Goal: Task Accomplishment & Management: Complete application form

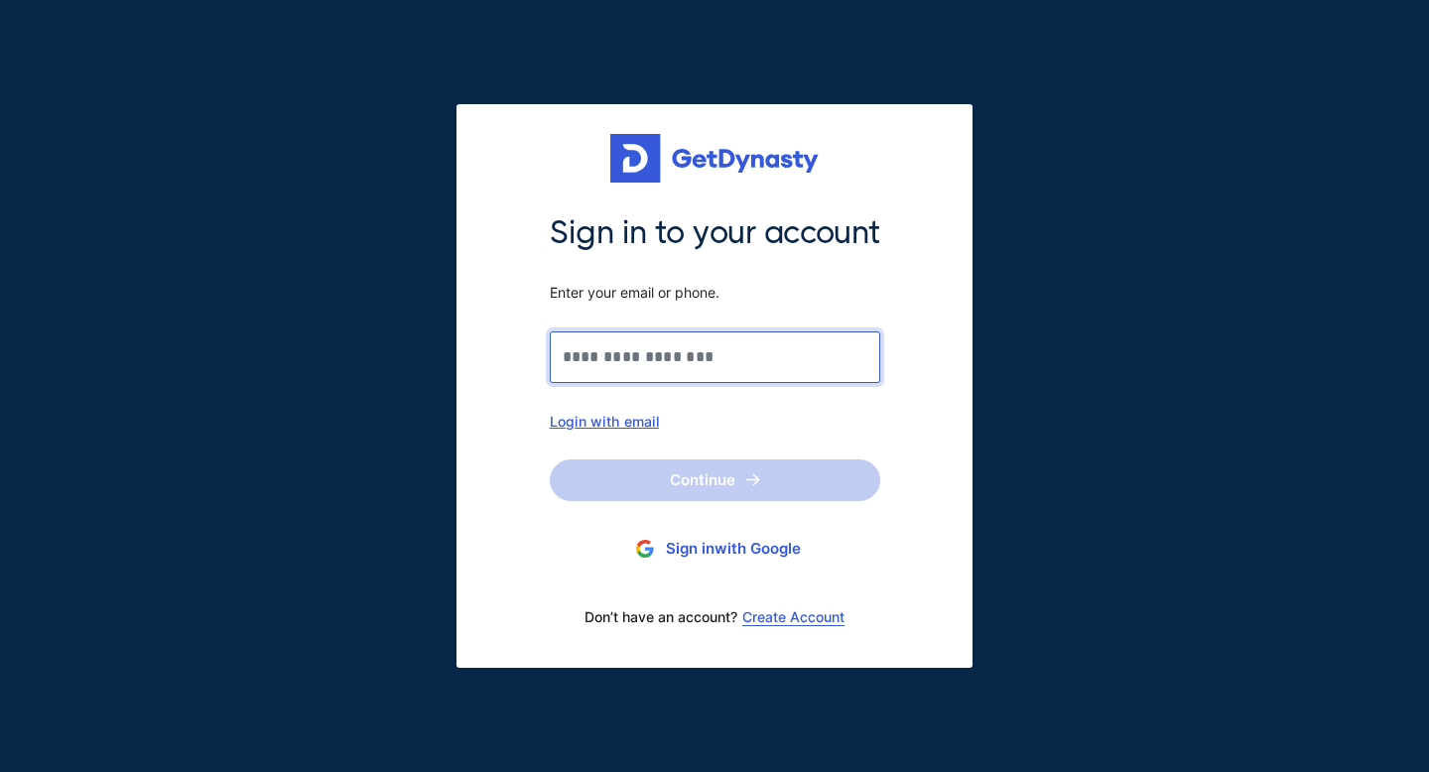
click at [655, 356] on input "Sign in to your account Enter your email or phone." at bounding box center [715, 357] width 330 height 52
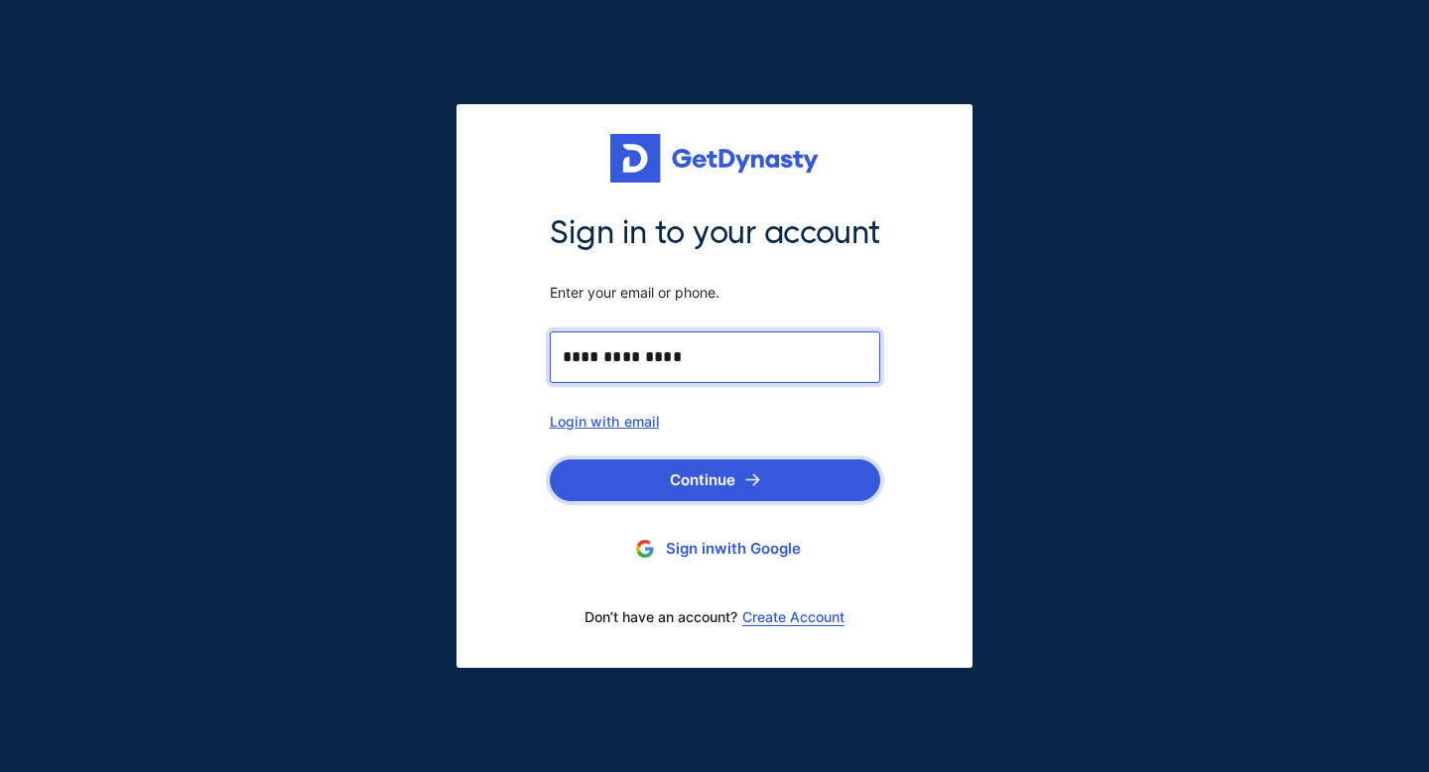
type input "**********"
click at [715, 478] on button "Continue" at bounding box center [715, 480] width 330 height 42
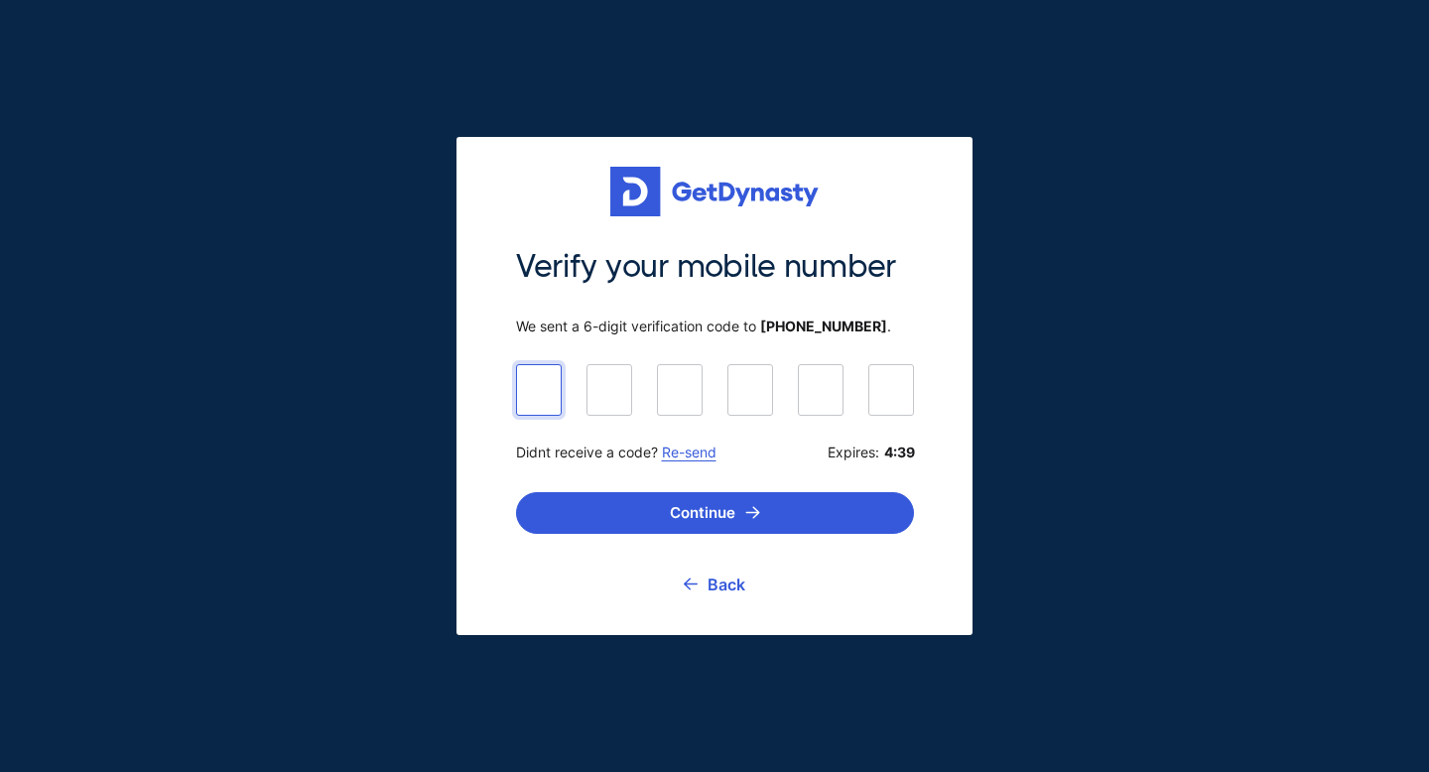
click at [542, 395] on input at bounding box center [715, 389] width 398 height 50
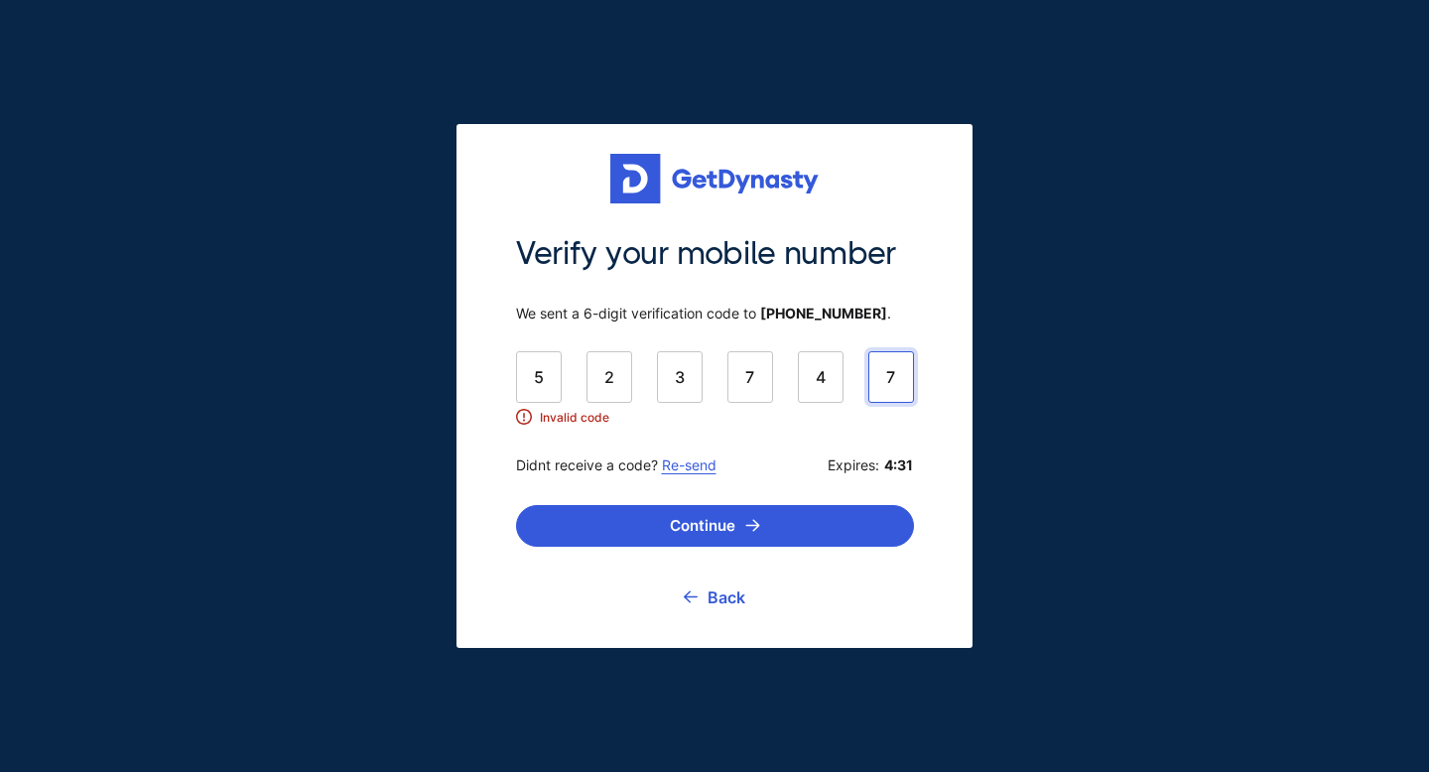
drag, startPoint x: 759, startPoint y: 374, endPoint x: 737, endPoint y: 374, distance: 21.8
click at [737, 374] on input "******" at bounding box center [715, 376] width 398 height 50
click at [611, 379] on input "******" at bounding box center [715, 376] width 398 height 50
click at [684, 377] on input "******" at bounding box center [715, 376] width 398 height 50
click at [882, 376] on input "******" at bounding box center [715, 376] width 398 height 50
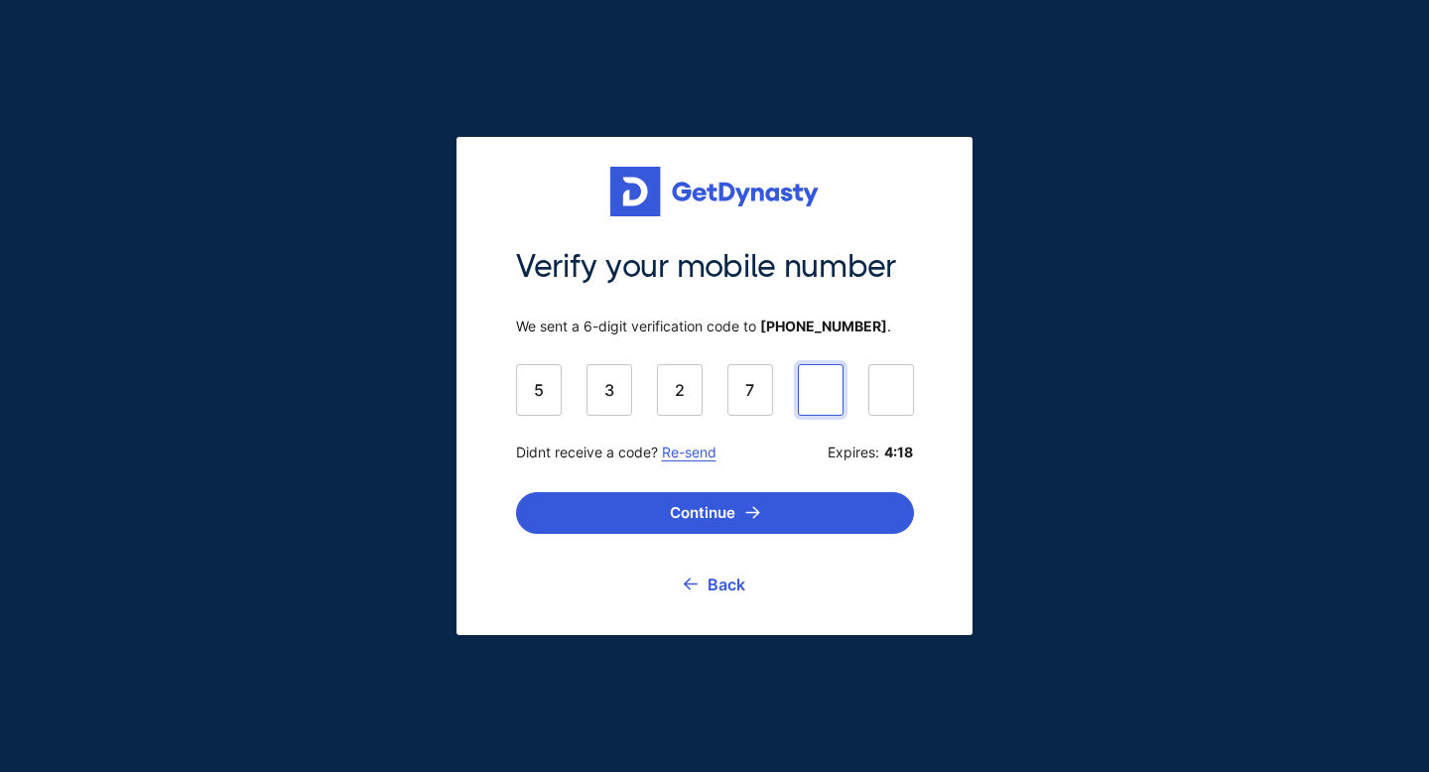
type input "******"
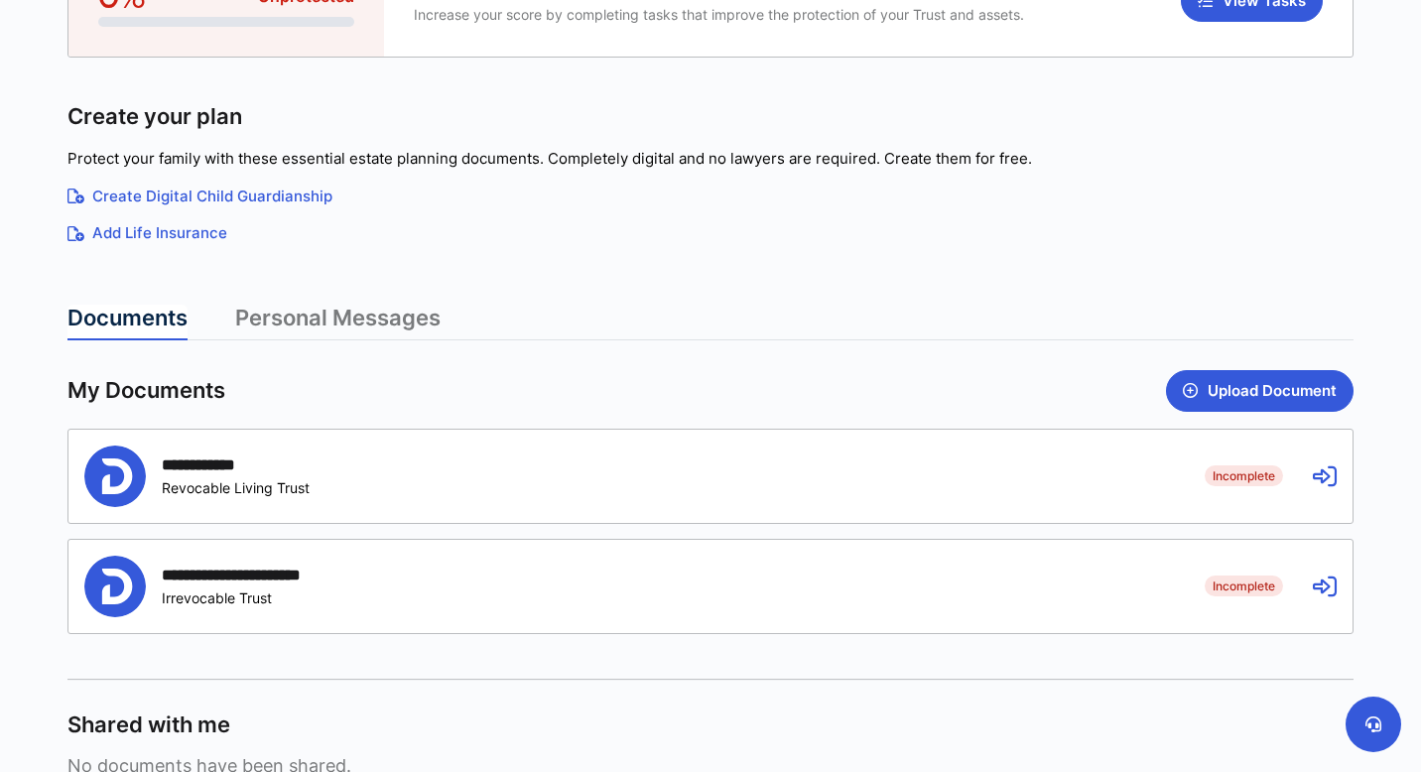
scroll to position [263, 0]
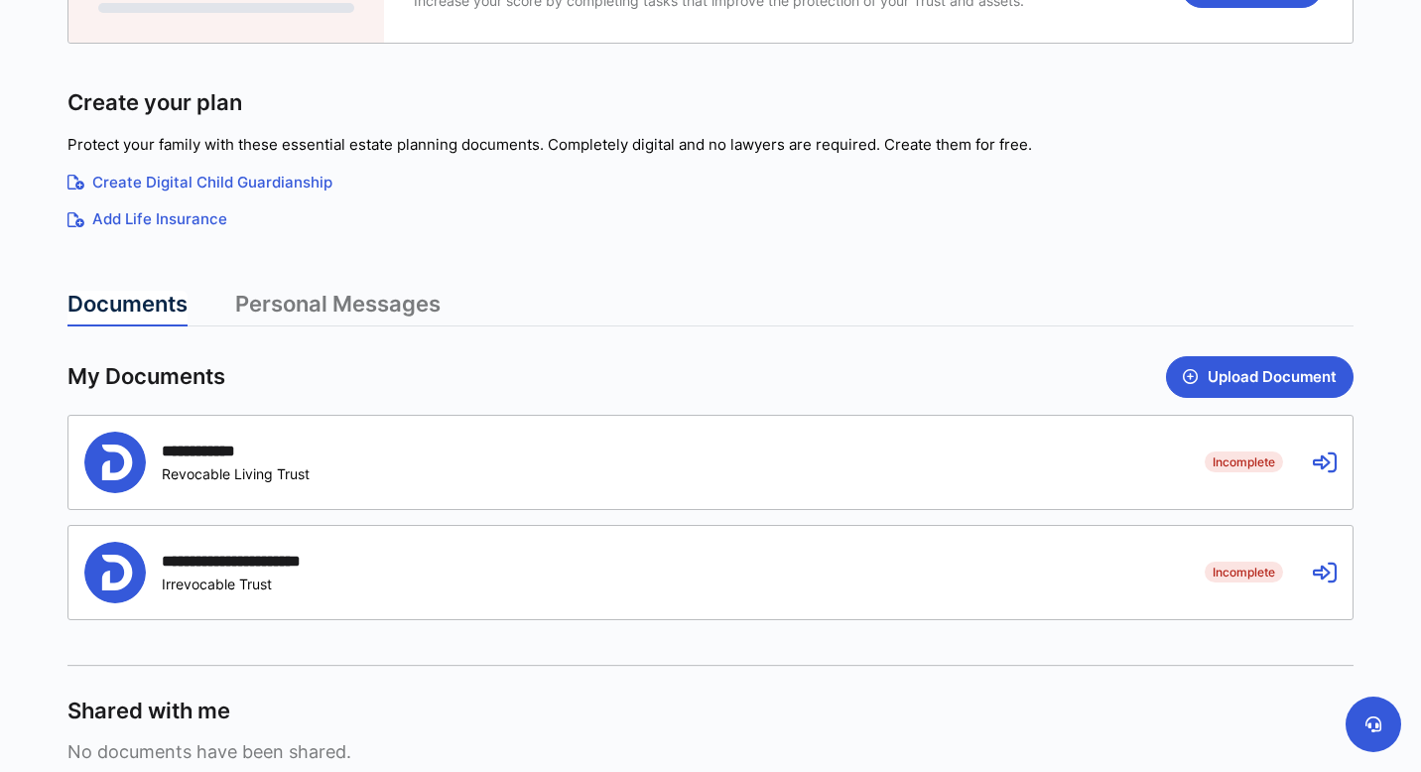
click at [1253, 461] on span "Incomplete" at bounding box center [1244, 461] width 78 height 20
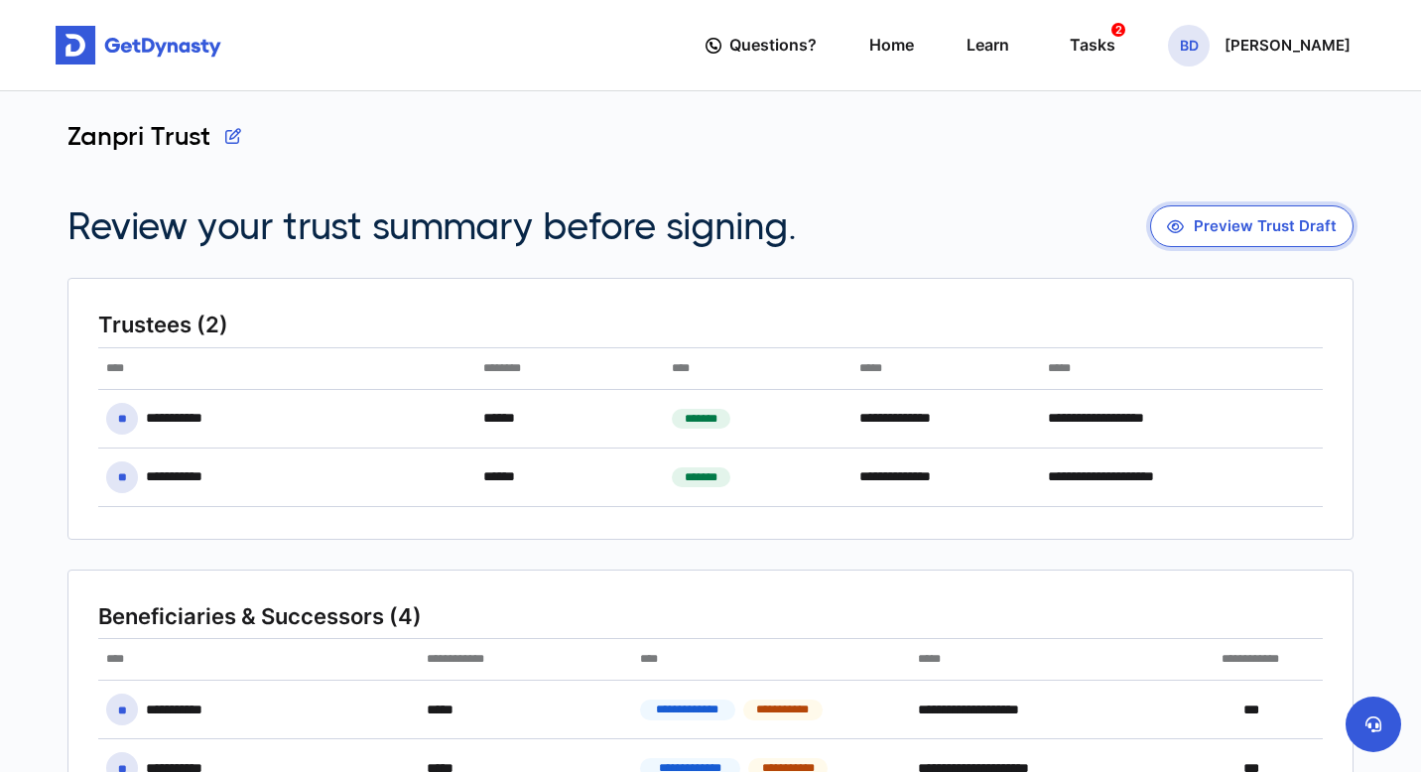
click at [1268, 227] on button "Preview Trust Draft" at bounding box center [1251, 226] width 203 height 42
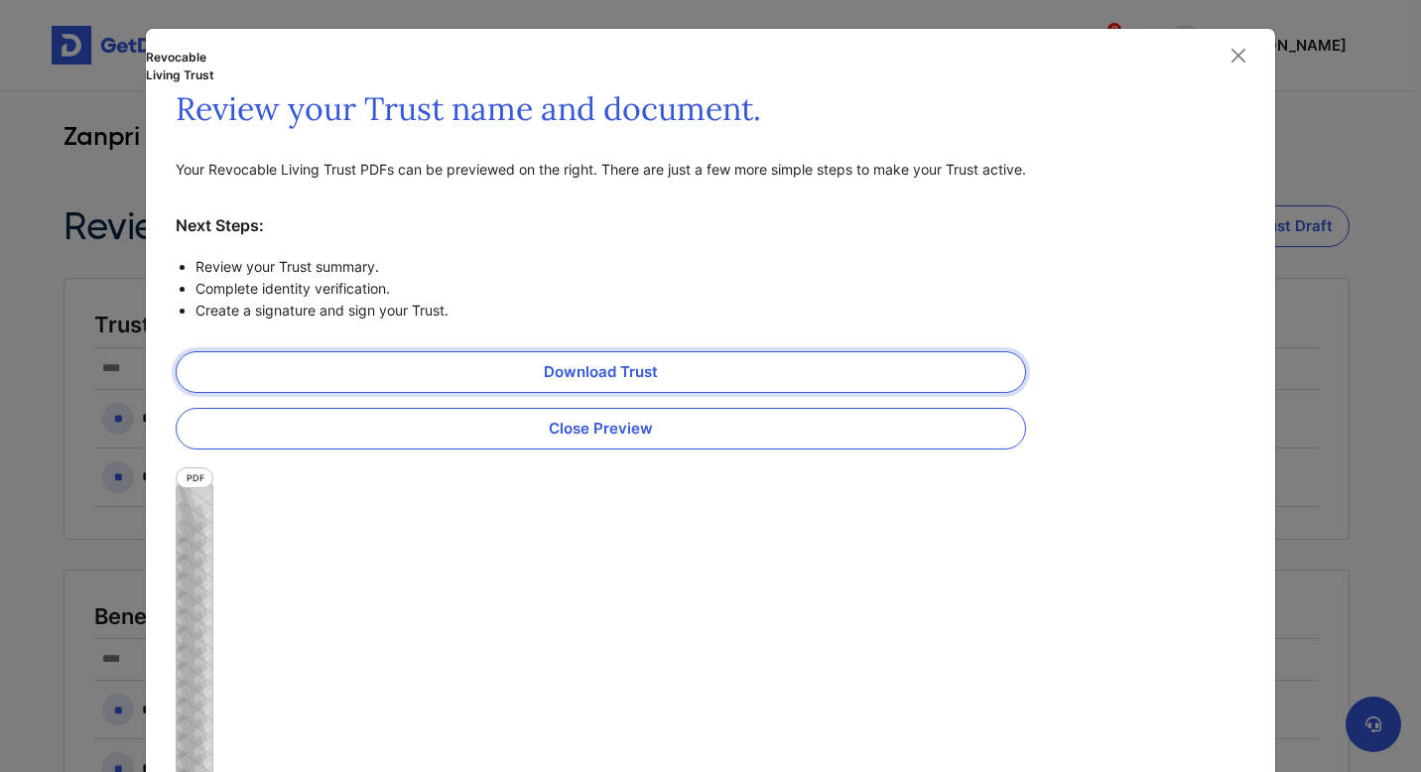
click at [607, 371] on link "Download Trust" at bounding box center [601, 372] width 850 height 42
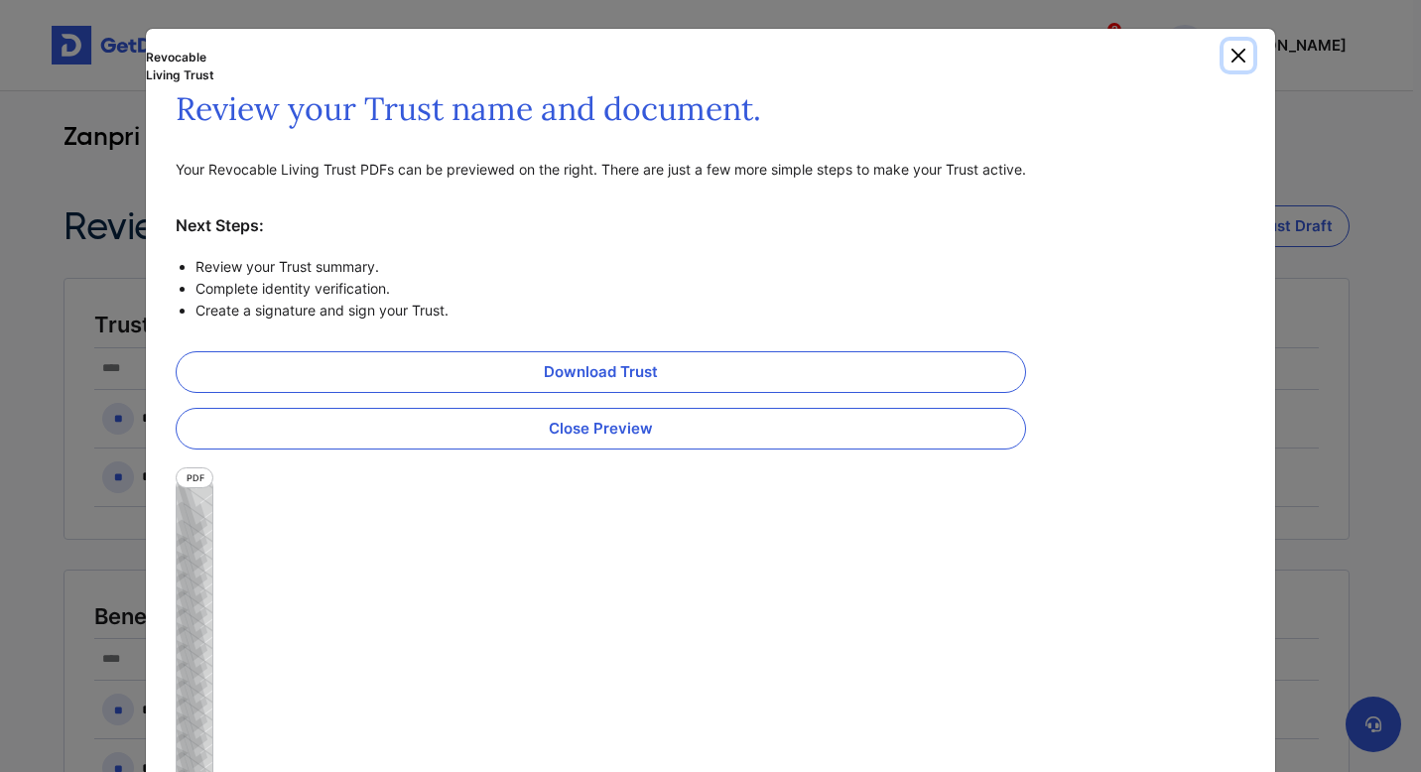
click at [1236, 52] on button "Close" at bounding box center [1238, 56] width 30 height 30
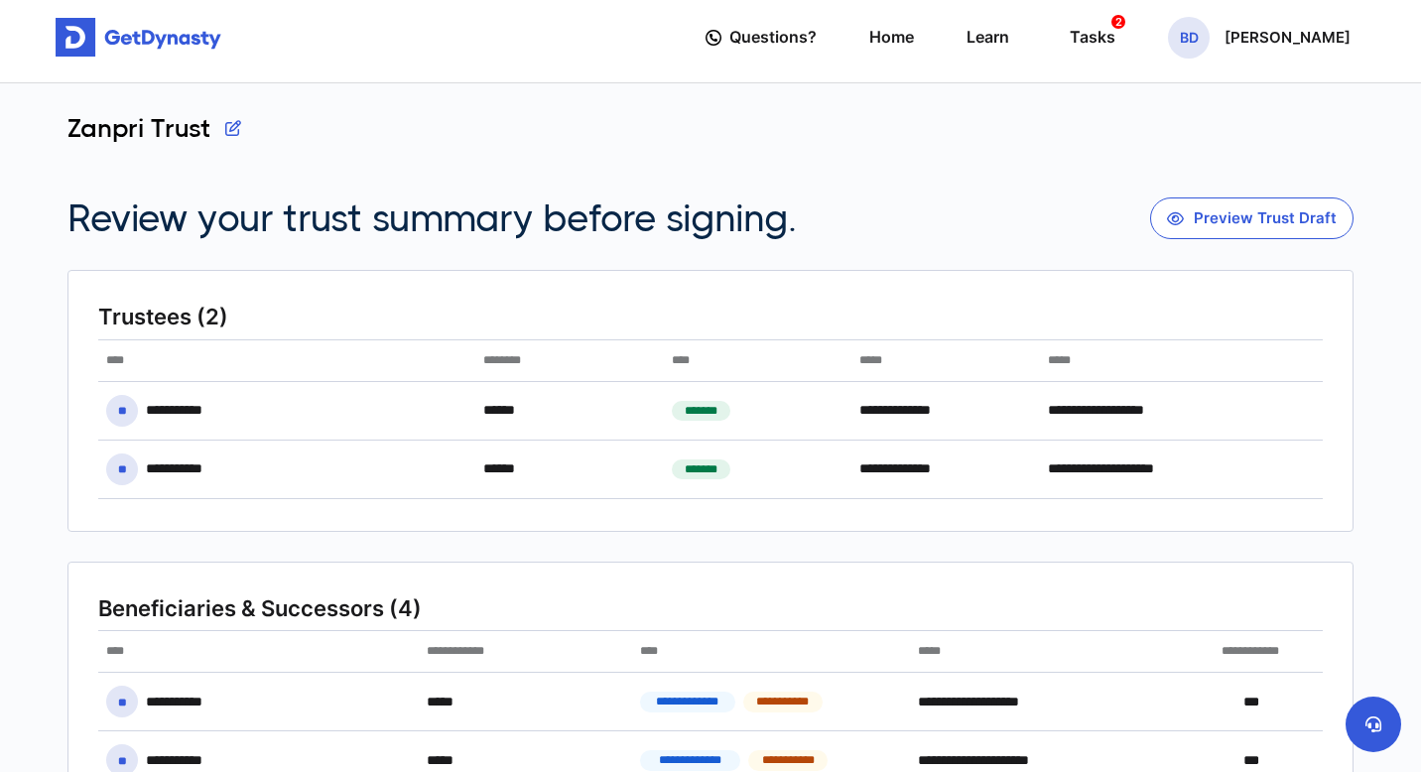
scroll to position [1, 0]
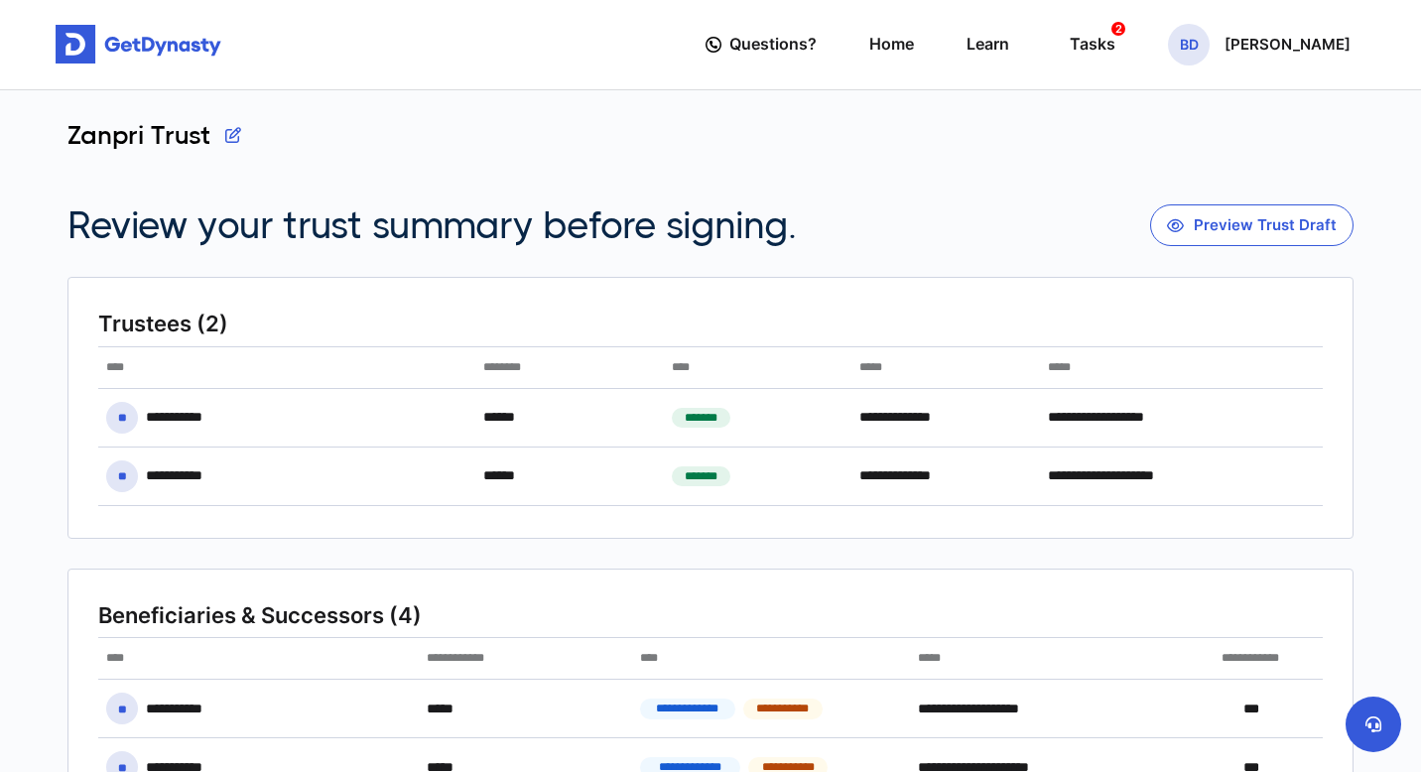
click at [234, 135] on button "button" at bounding box center [233, 135] width 16 height 30
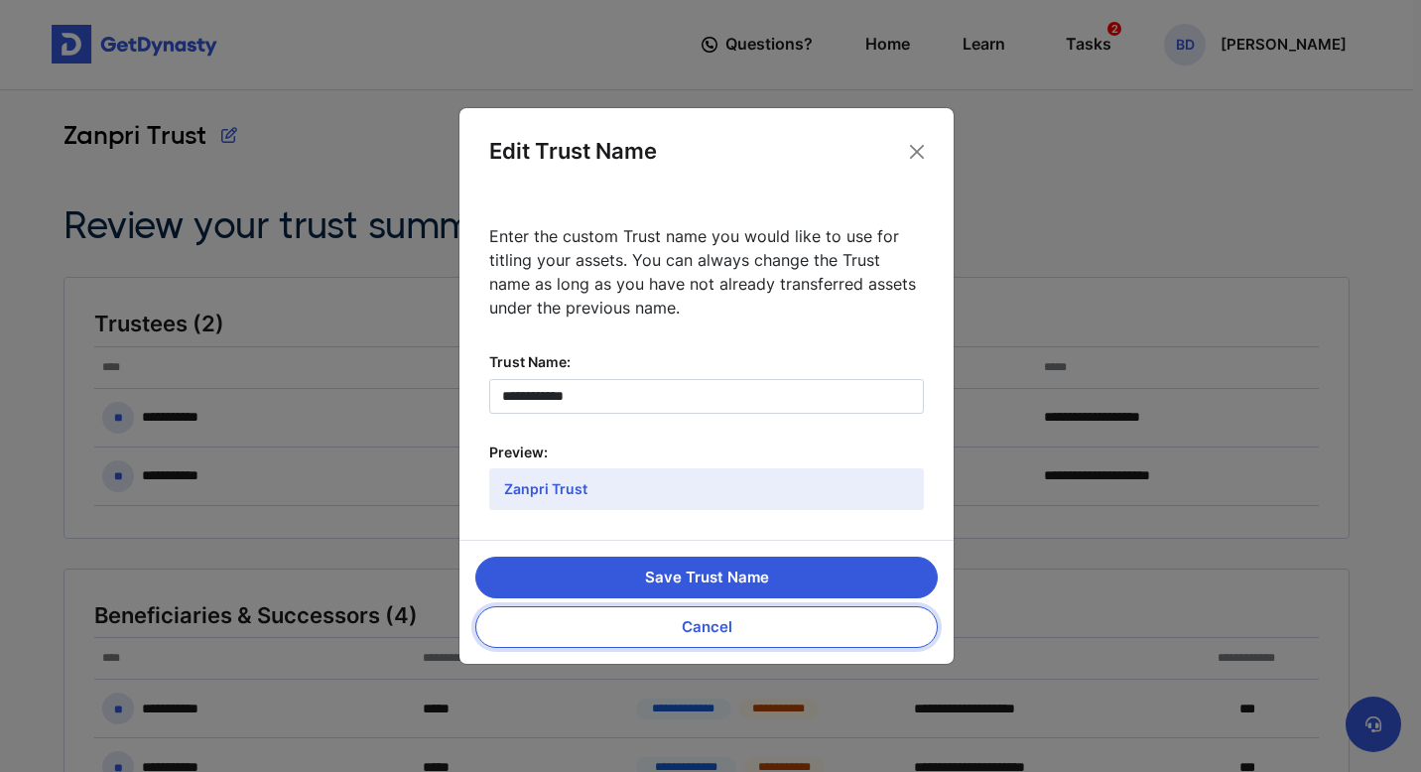
click at [718, 628] on button "Cancel" at bounding box center [706, 627] width 462 height 42
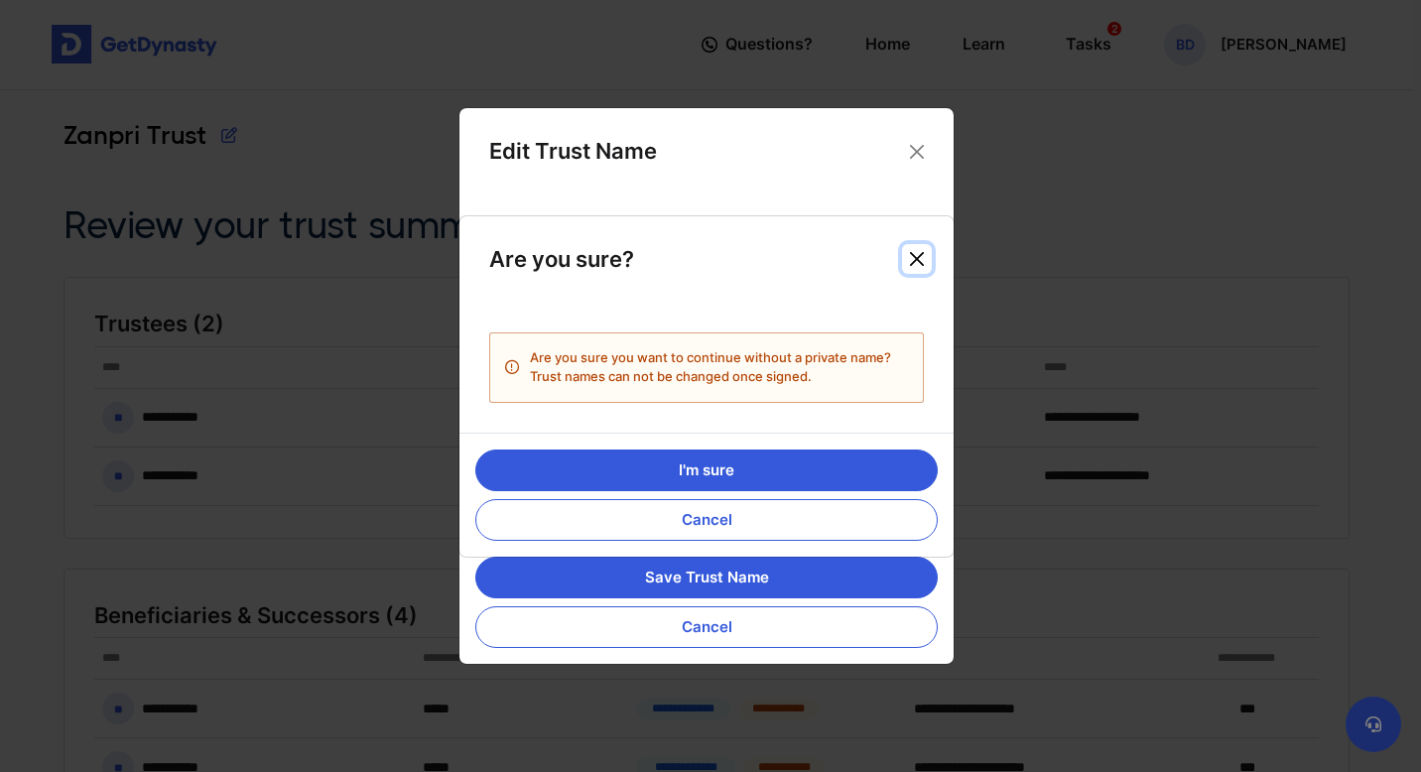
click at [917, 257] on button "Close" at bounding box center [917, 259] width 30 height 30
click at [720, 606] on button "Cancel" at bounding box center [706, 627] width 462 height 42
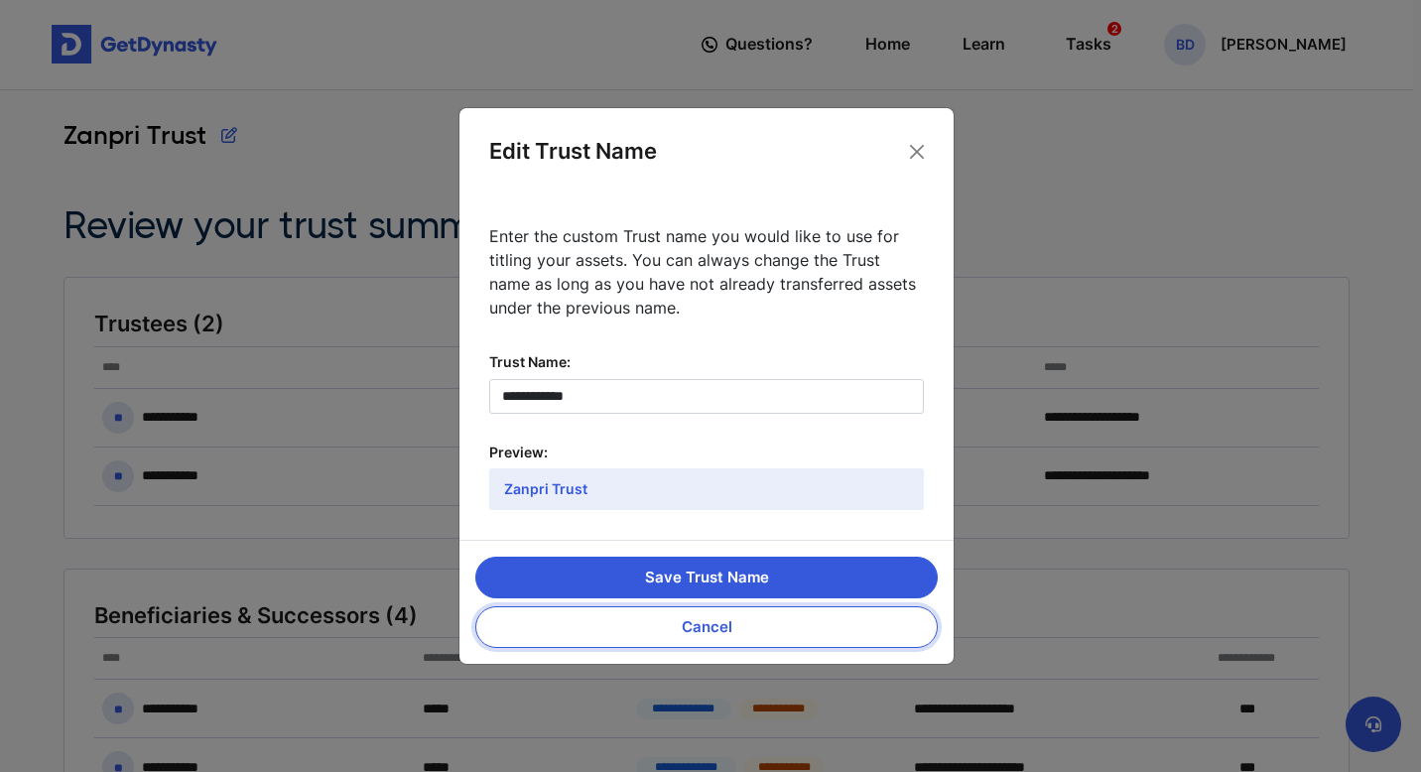
click at [703, 626] on button "Cancel" at bounding box center [706, 627] width 462 height 42
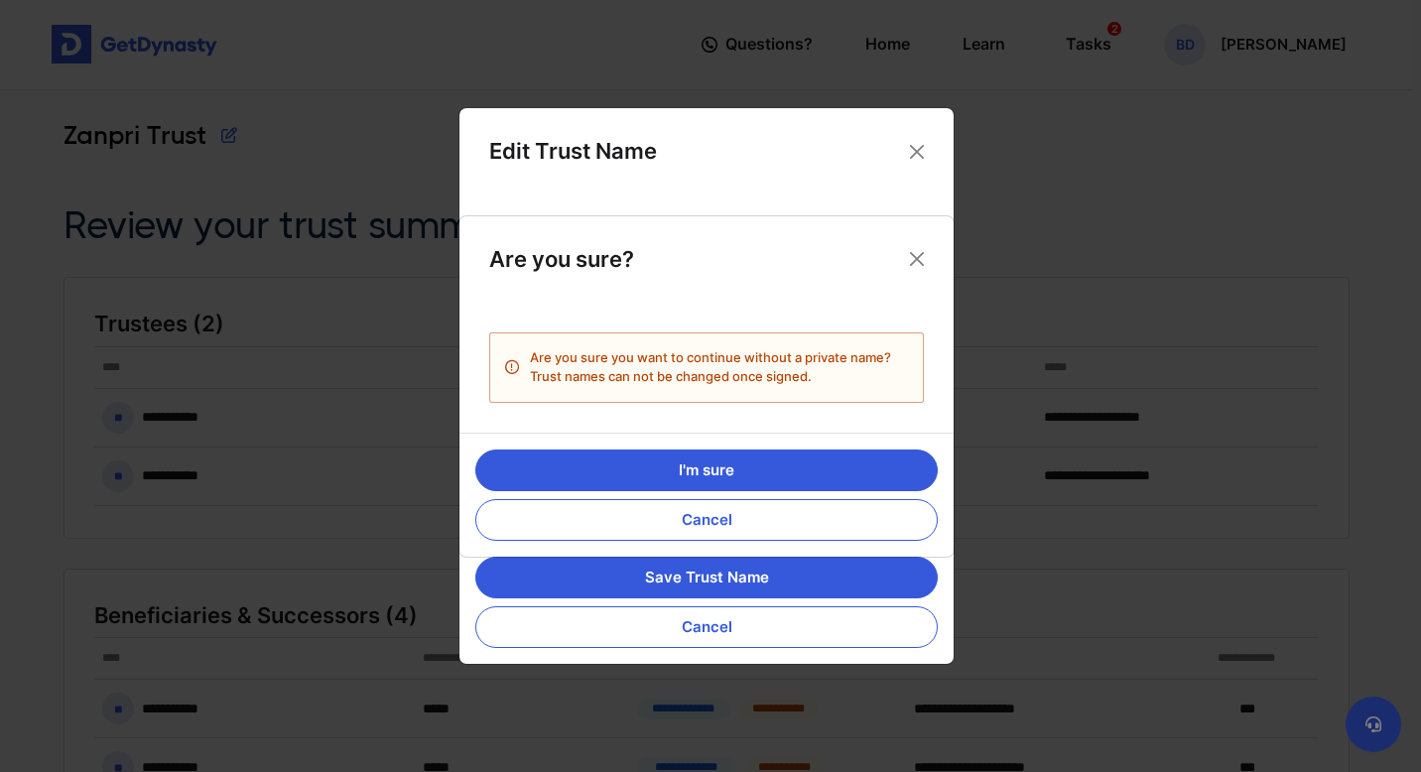
click at [716, 576] on div "Are you sure? Are you sure you want to continue without a private name? Trust n…" at bounding box center [710, 386] width 1421 height 772
click at [715, 579] on div "Are you sure? Are you sure you want to continue without a private name? Trust n…" at bounding box center [710, 386] width 1421 height 772
click at [713, 629] on div "Are you sure? Are you sure you want to continue without a private name? Trust n…" at bounding box center [710, 386] width 1421 height 772
click at [724, 606] on button "Cancel" at bounding box center [706, 627] width 462 height 42
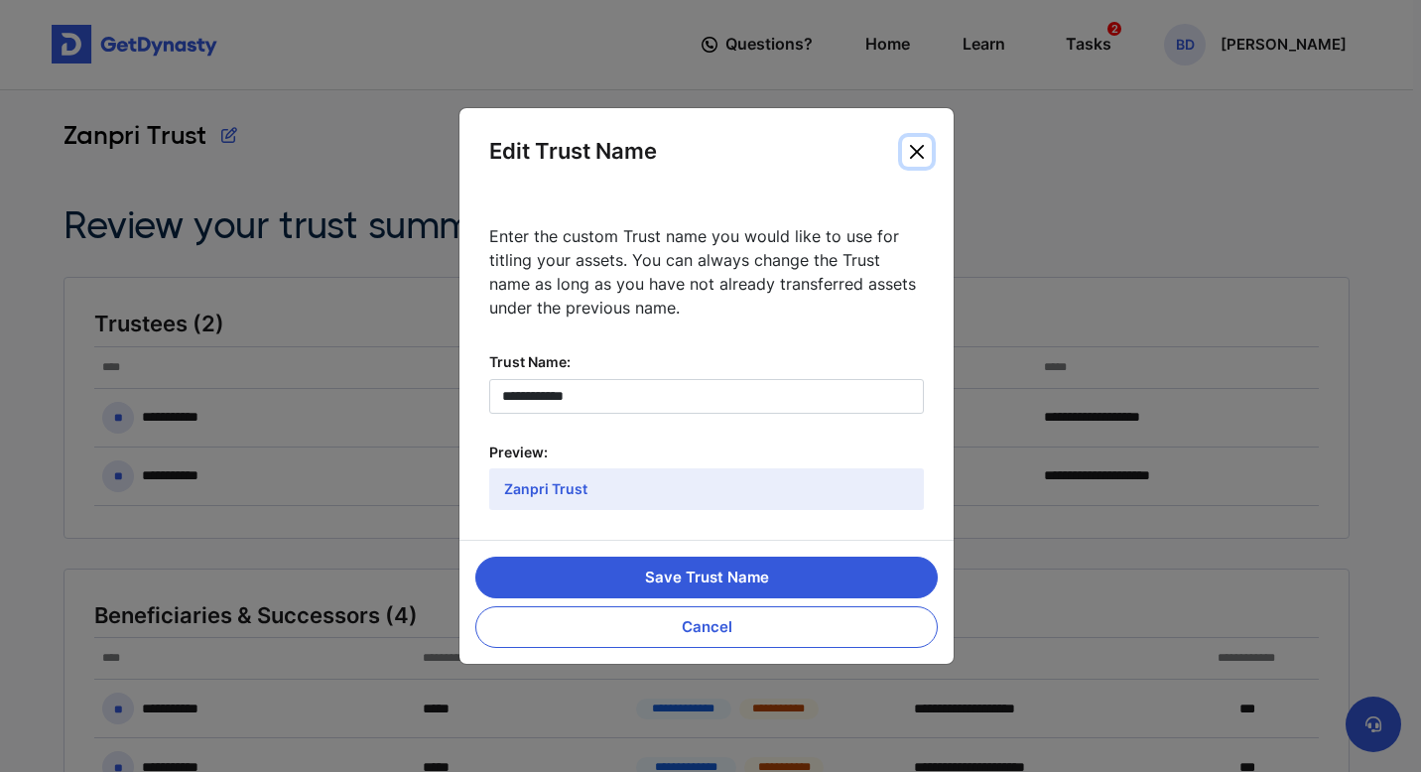
click at [920, 143] on button "Close" at bounding box center [917, 152] width 30 height 30
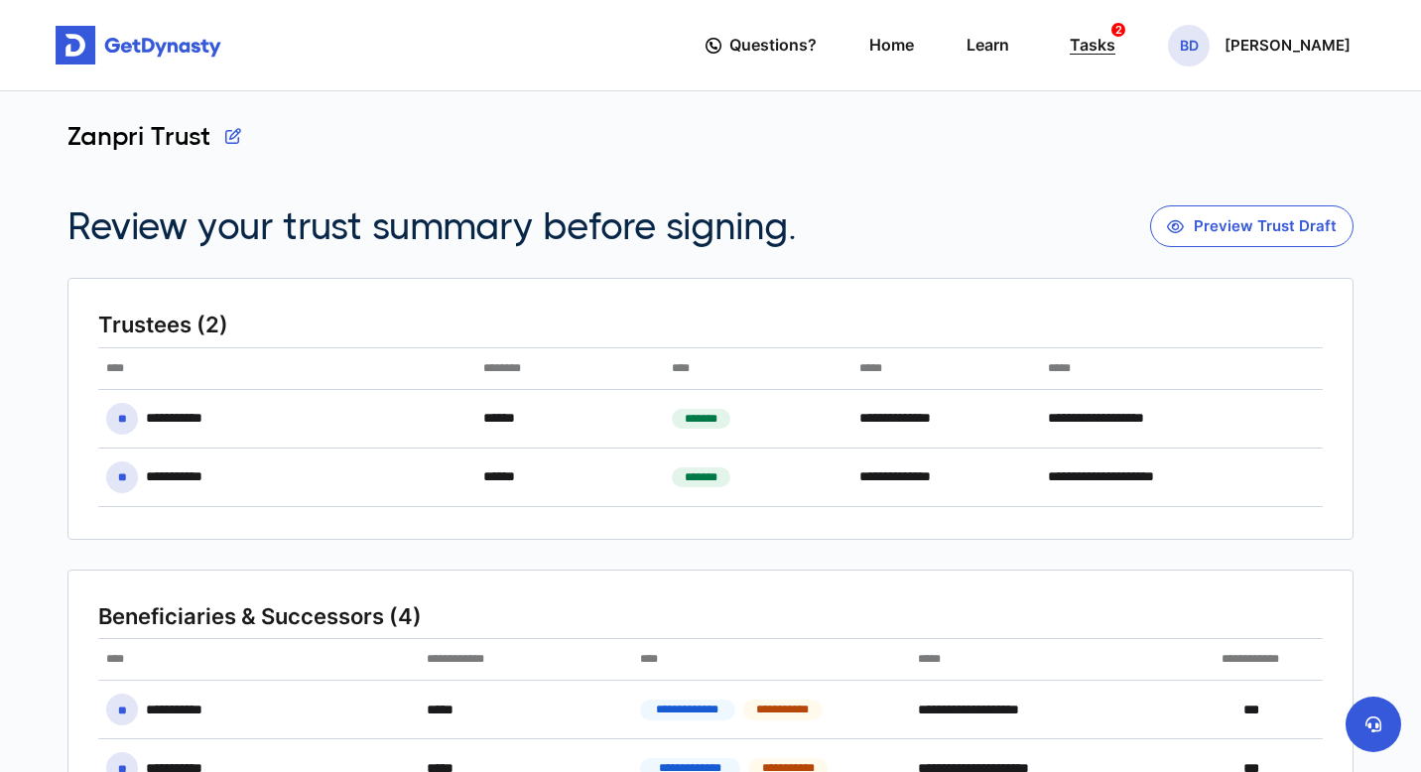
click at [1115, 43] on div "Tasks 2" at bounding box center [1093, 45] width 46 height 37
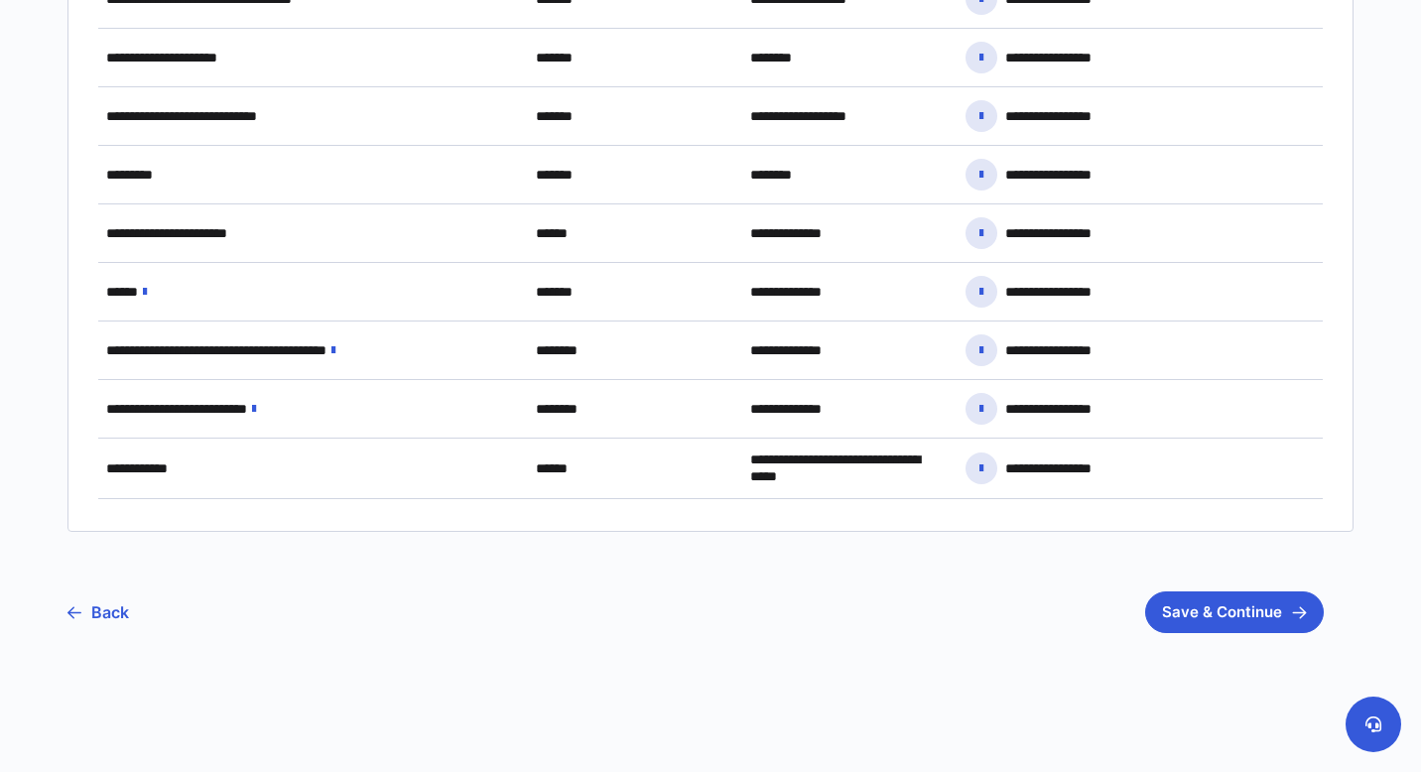
scroll to position [1605, 0]
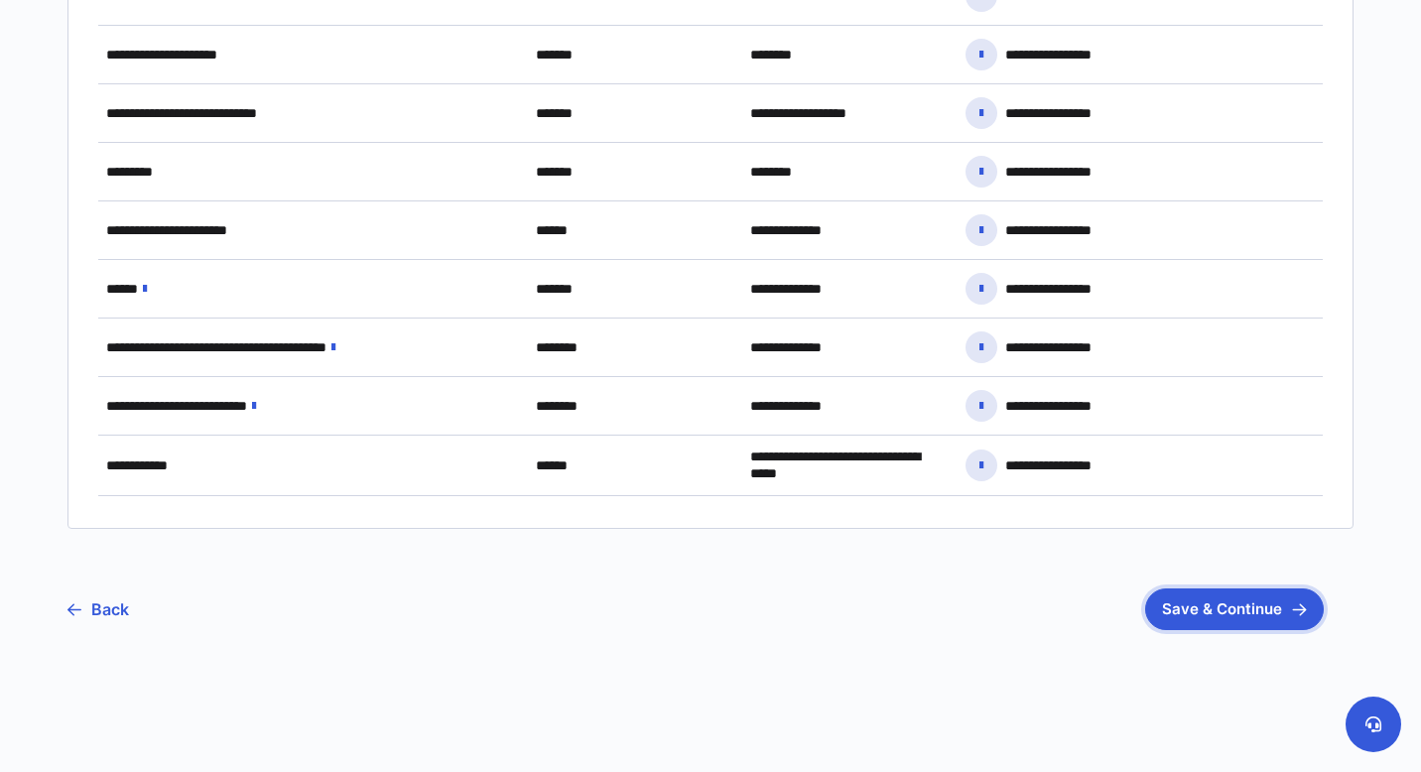
click at [1234, 607] on button "Save & Continue" at bounding box center [1234, 609] width 179 height 42
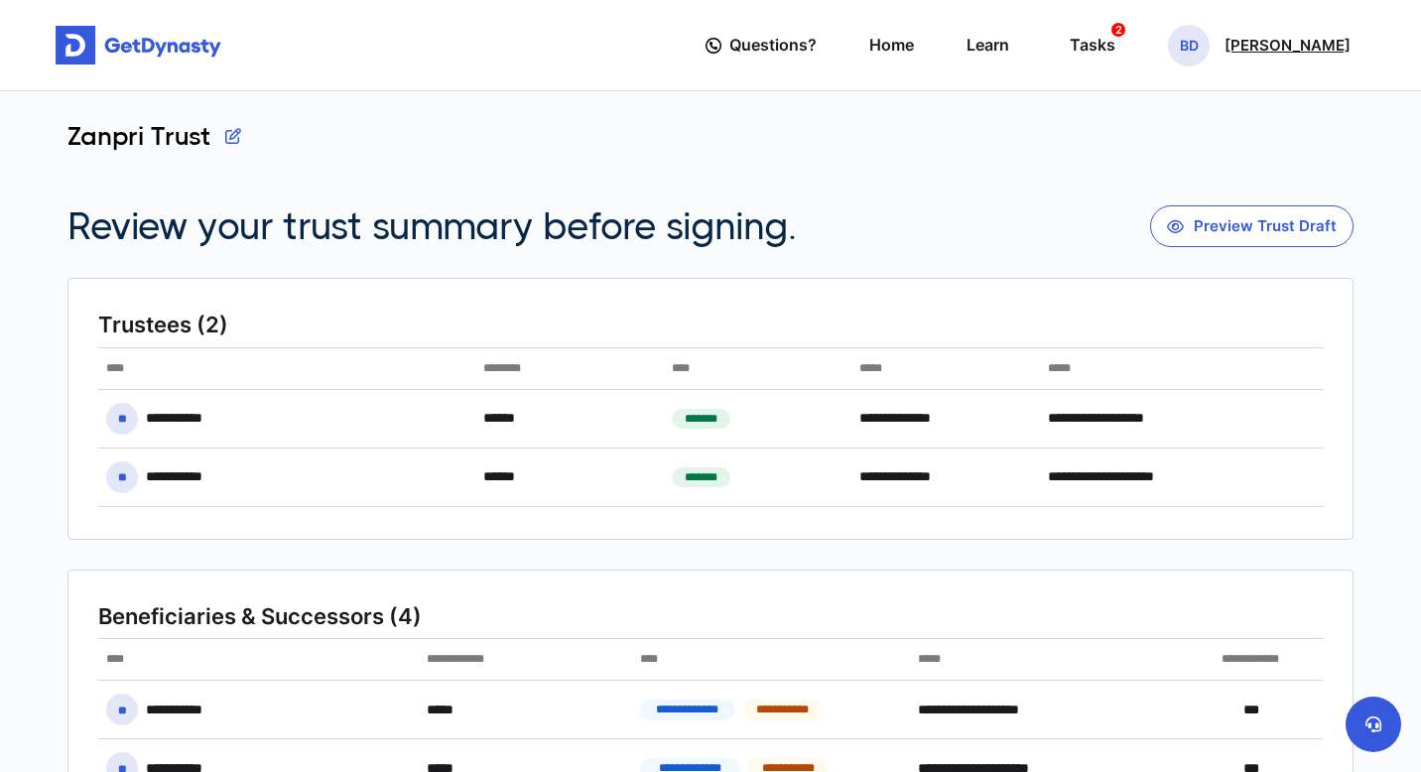
click at [1292, 47] on p "Brett Dahle" at bounding box center [1287, 46] width 126 height 16
click at [1230, 212] on link "Logout" at bounding box center [1190, 220] width 157 height 53
